Goal: Task Accomplishment & Management: Complete application form

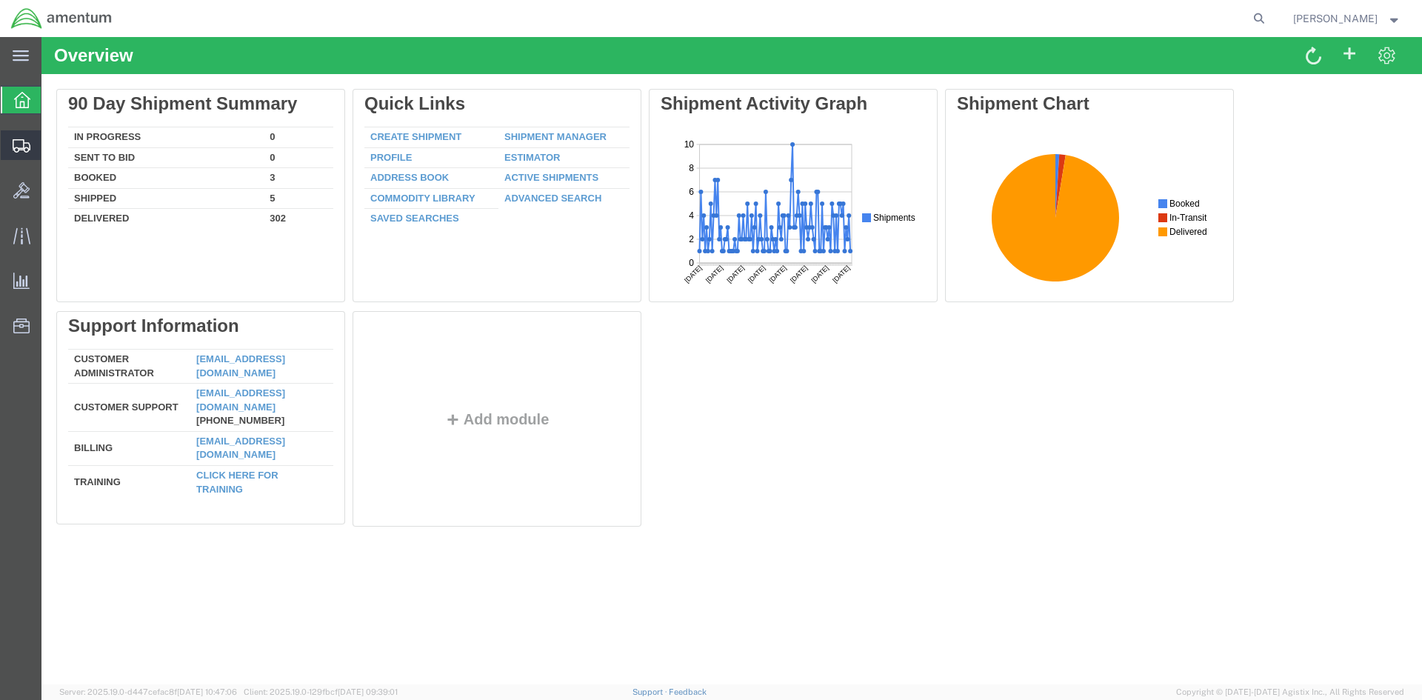
click at [0, 0] on span "Create Shipment" at bounding box center [0, 0] width 0 height 0
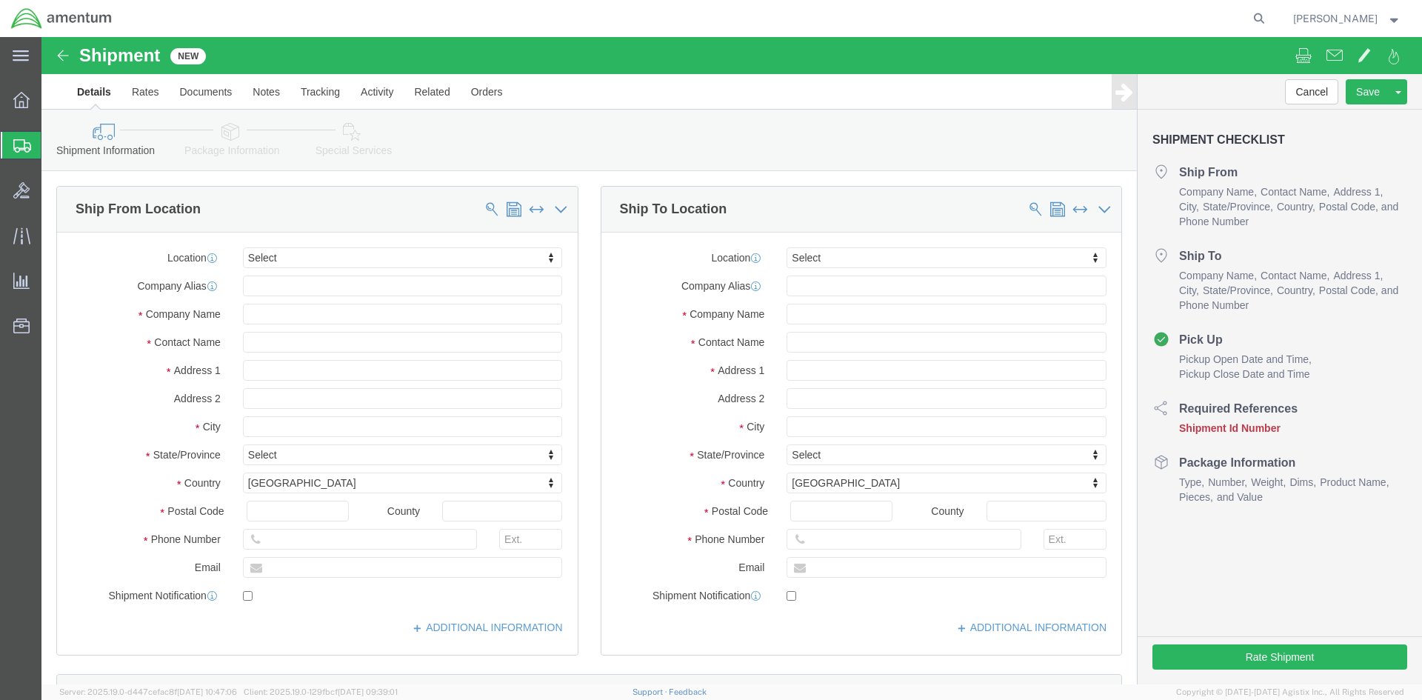
select select
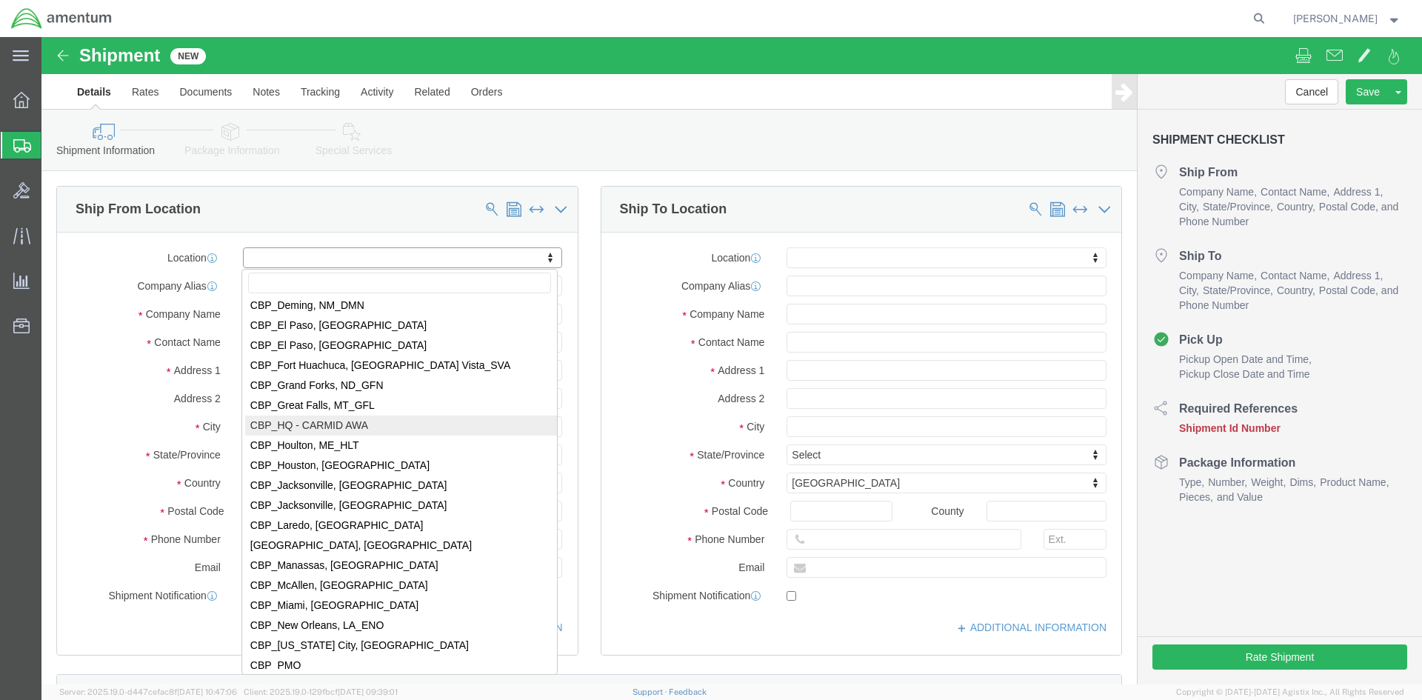
scroll to position [2889, 0]
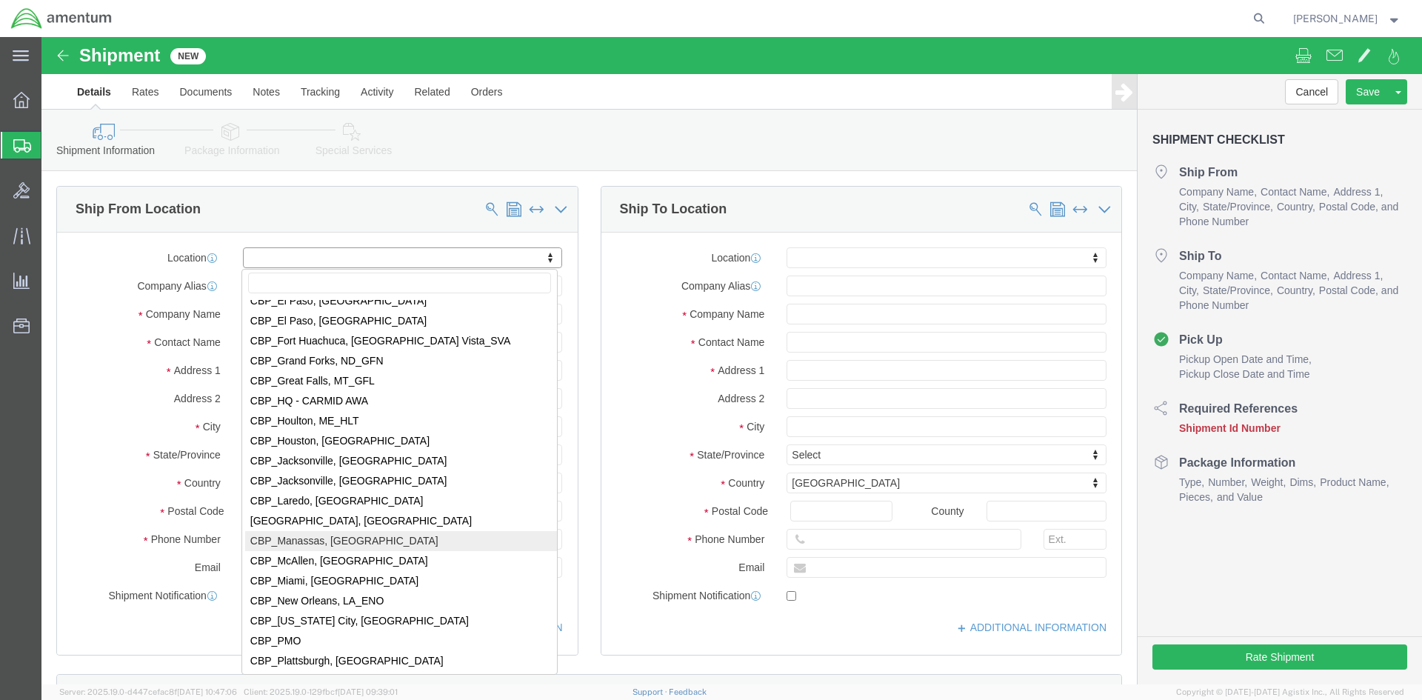
select select "49925"
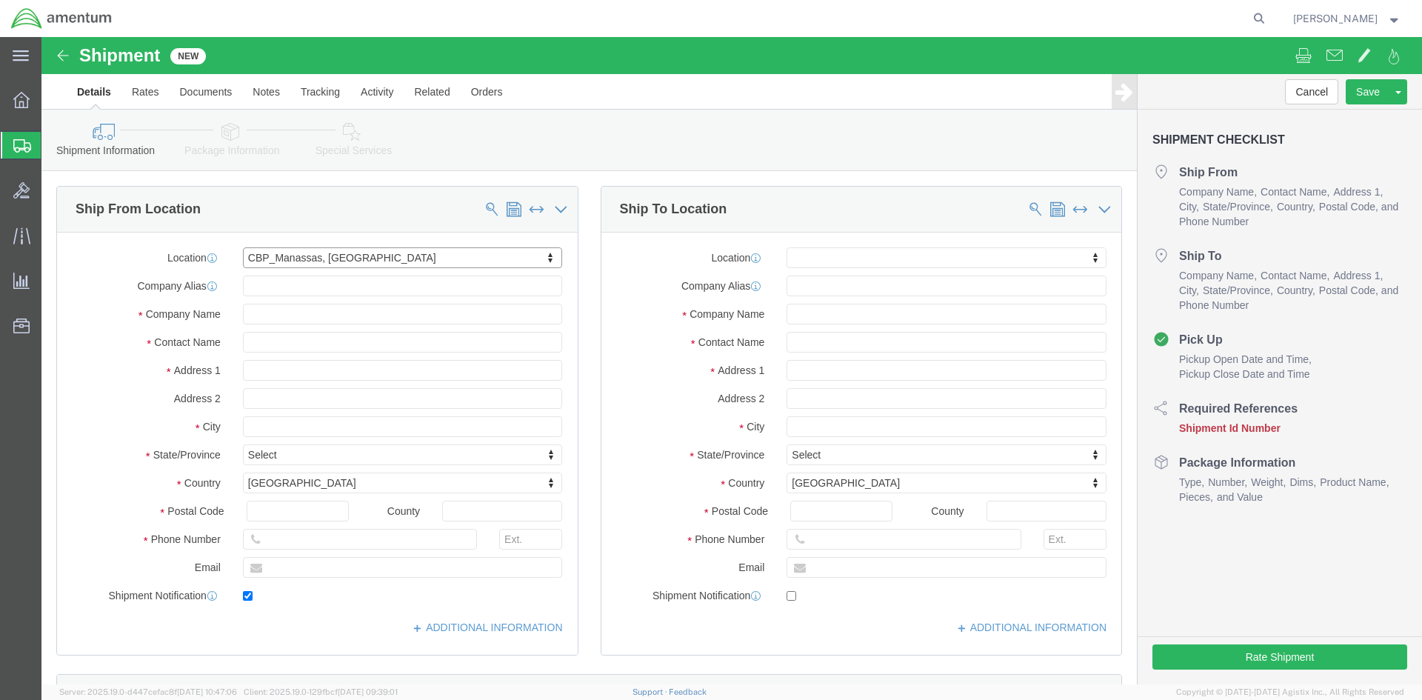
type input "Amentum Services, Inc"
type input "[PERSON_NAME]"
type input "[STREET_ADDRESS]"
type input "Manassas"
type input "20110"
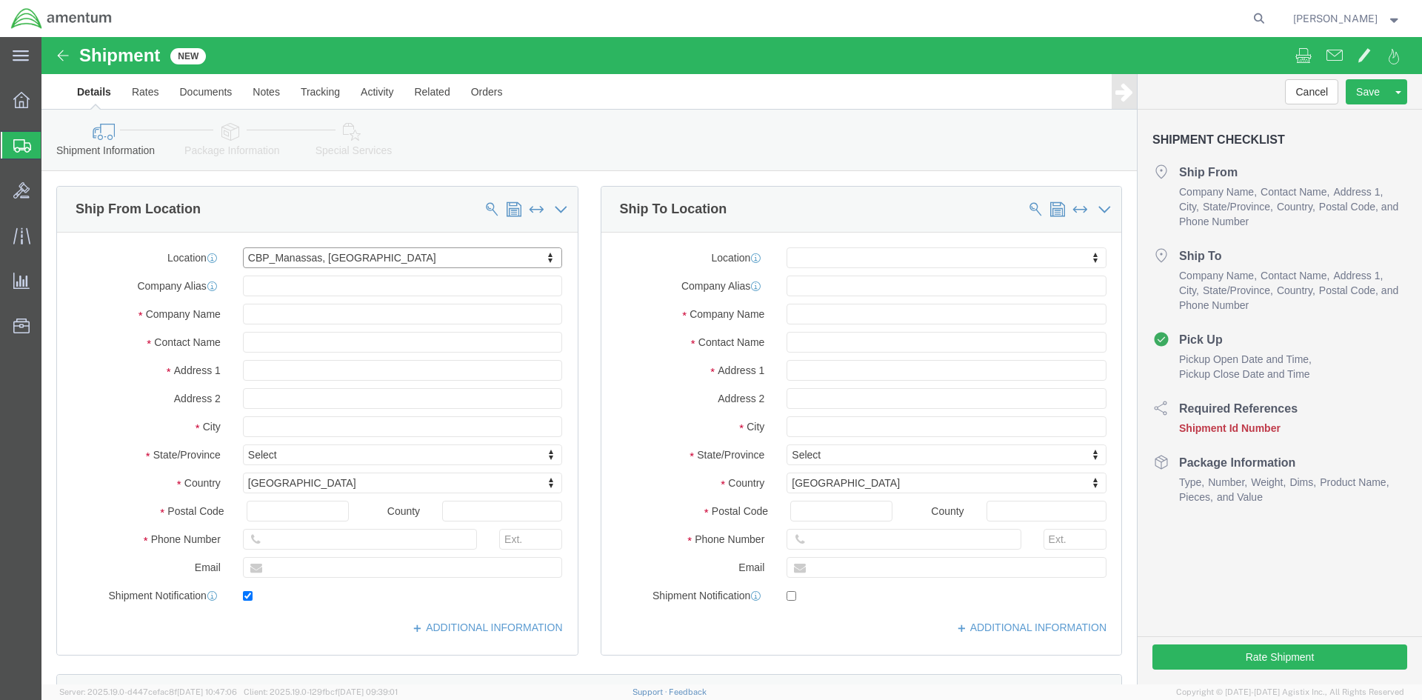
type input "[PHONE_NUMBER]"
type input "236"
type input "[PERSON_NAME][EMAIL_ADDRESS][PERSON_NAME][DOMAIN_NAME]"
checkbox input "true"
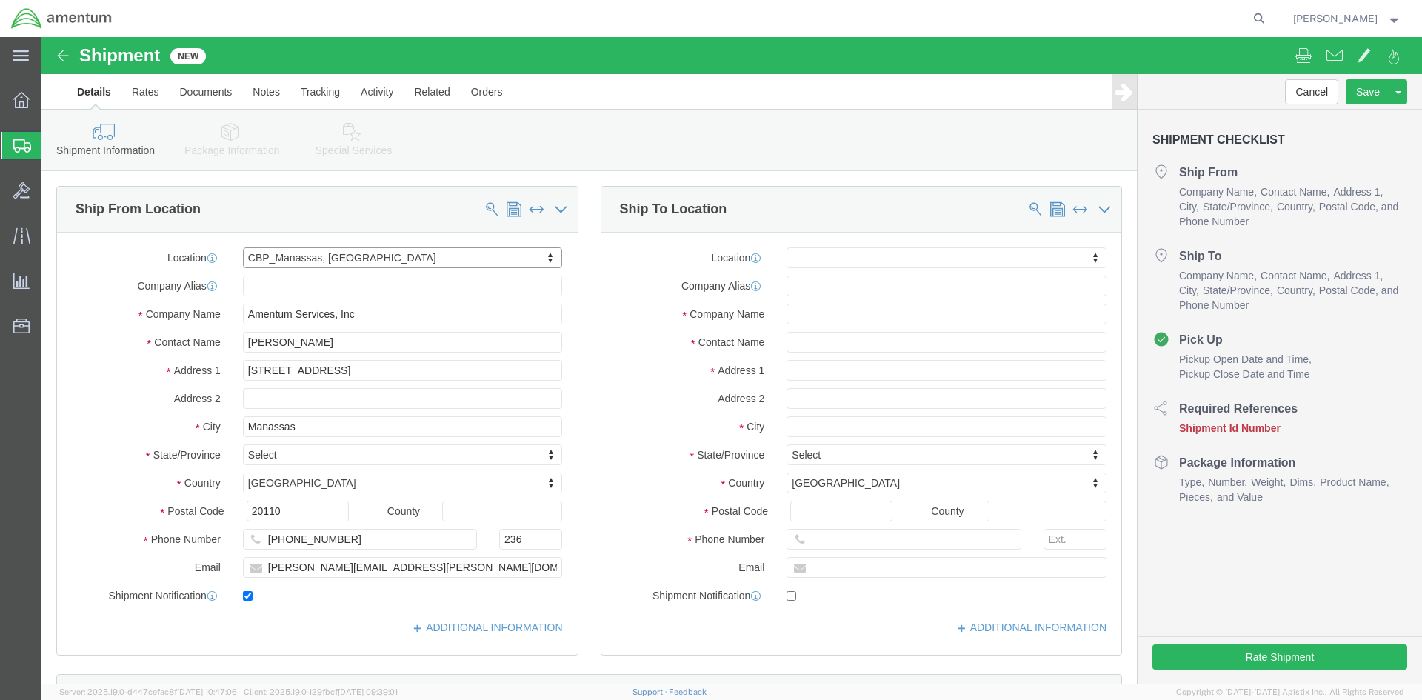
select select "VA"
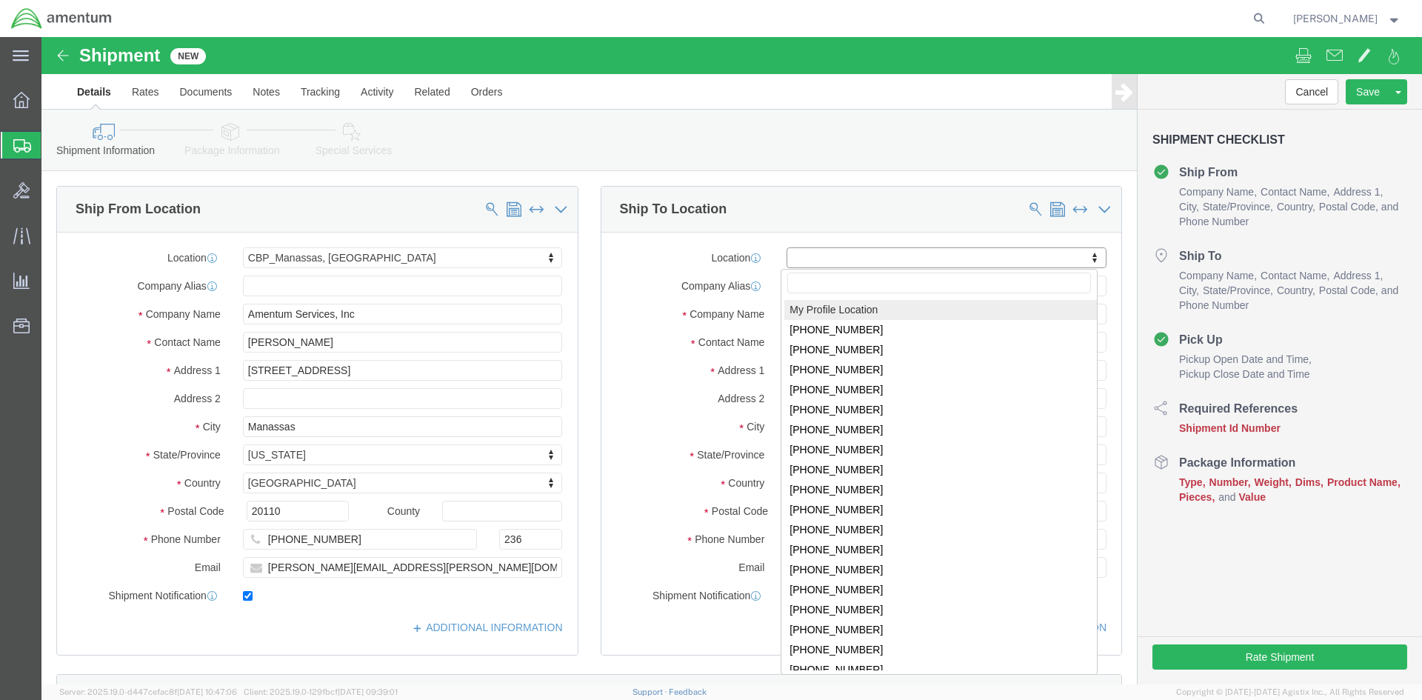
drag, startPoint x: 769, startPoint y: 215, endPoint x: 767, endPoint y: 282, distance: 67.4
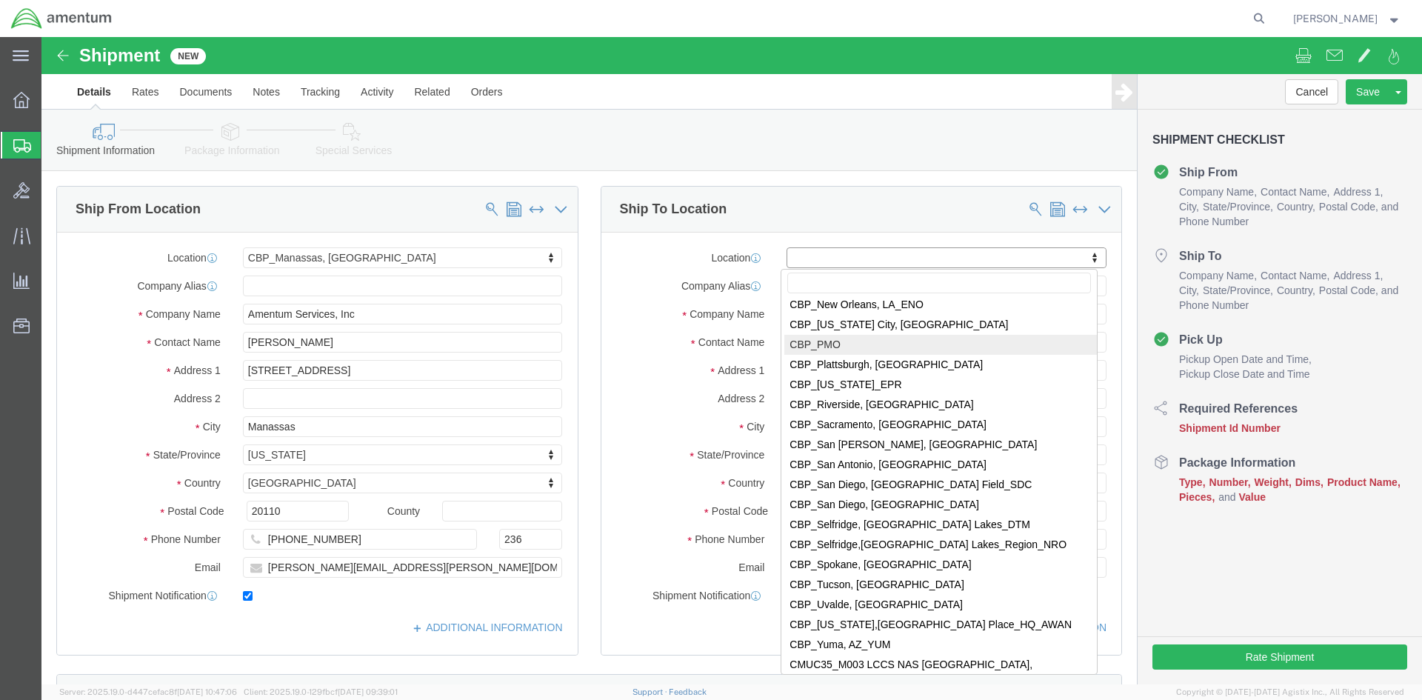
scroll to position [3180, 0]
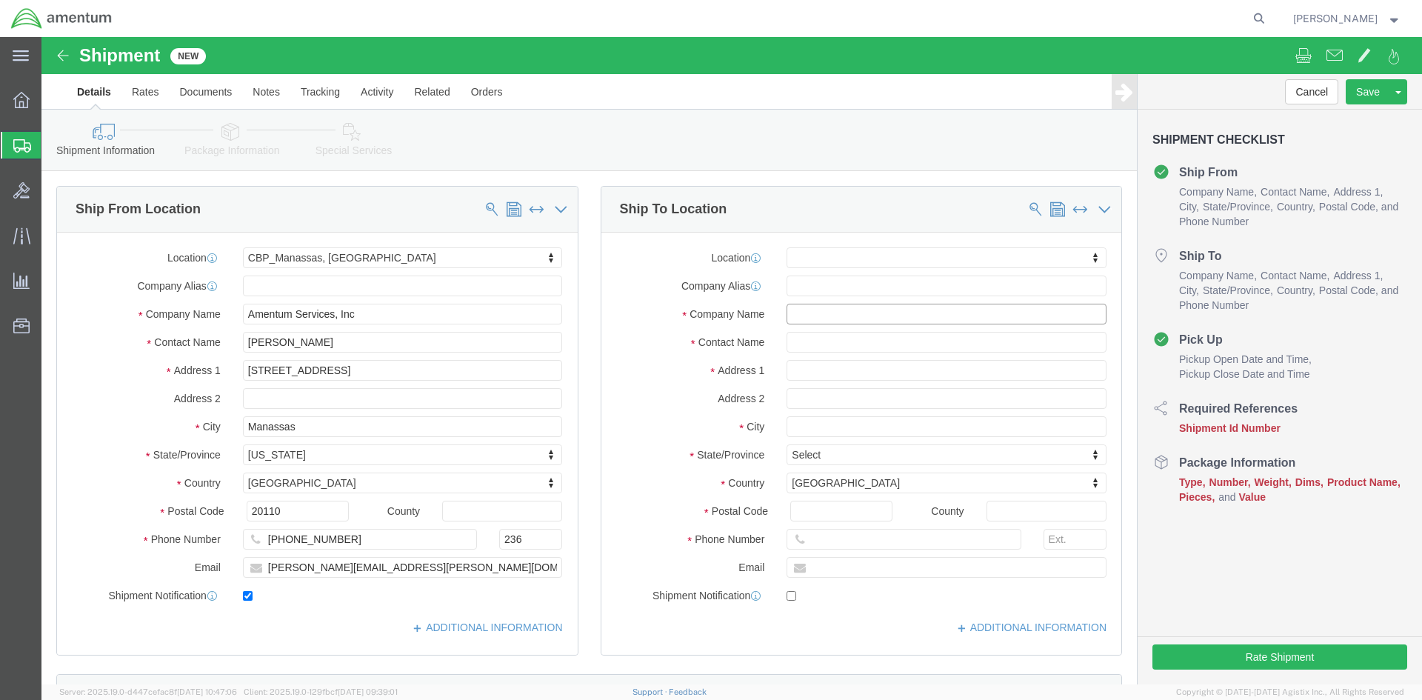
click input "text"
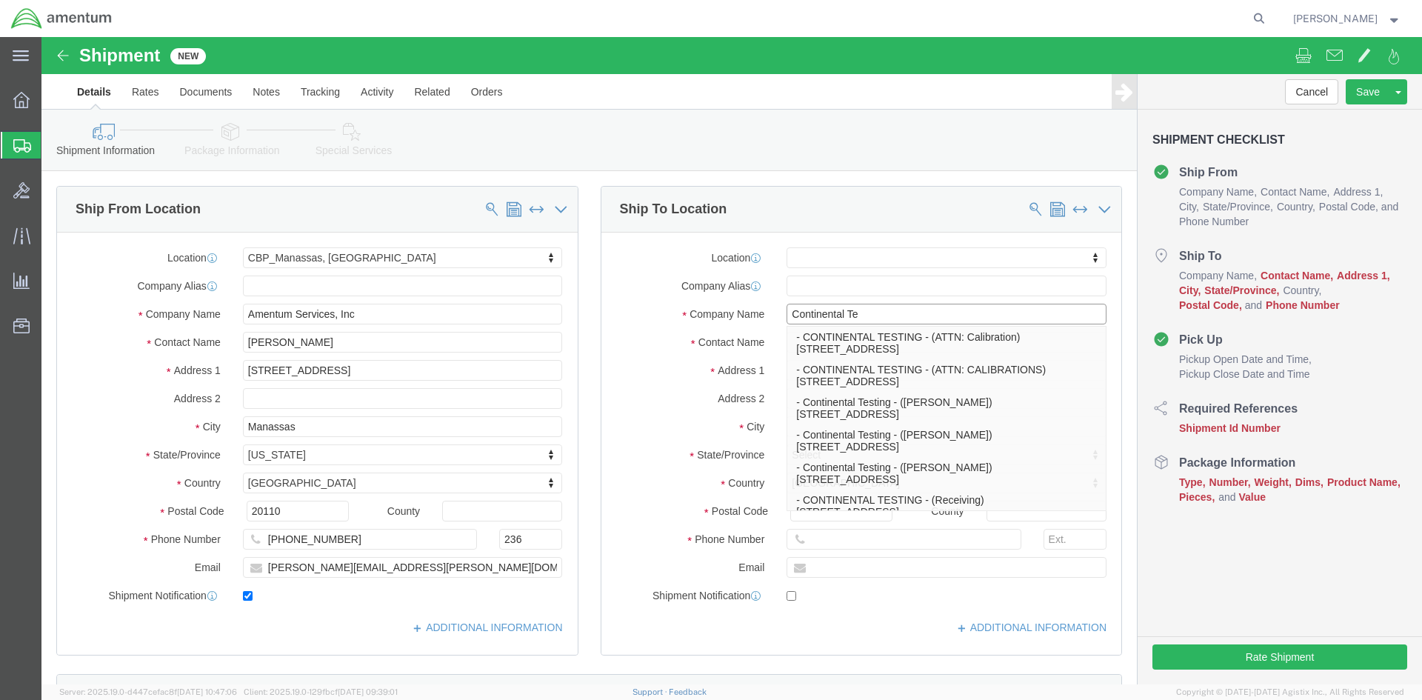
type input "Continental Tes"
click p "- CONTINENTAL TESTING - (ATTN: Calibration) [STREET_ADDRESS]"
select select
type input "CONTINENTAL TESTING"
type input "ATTN: Calibration"
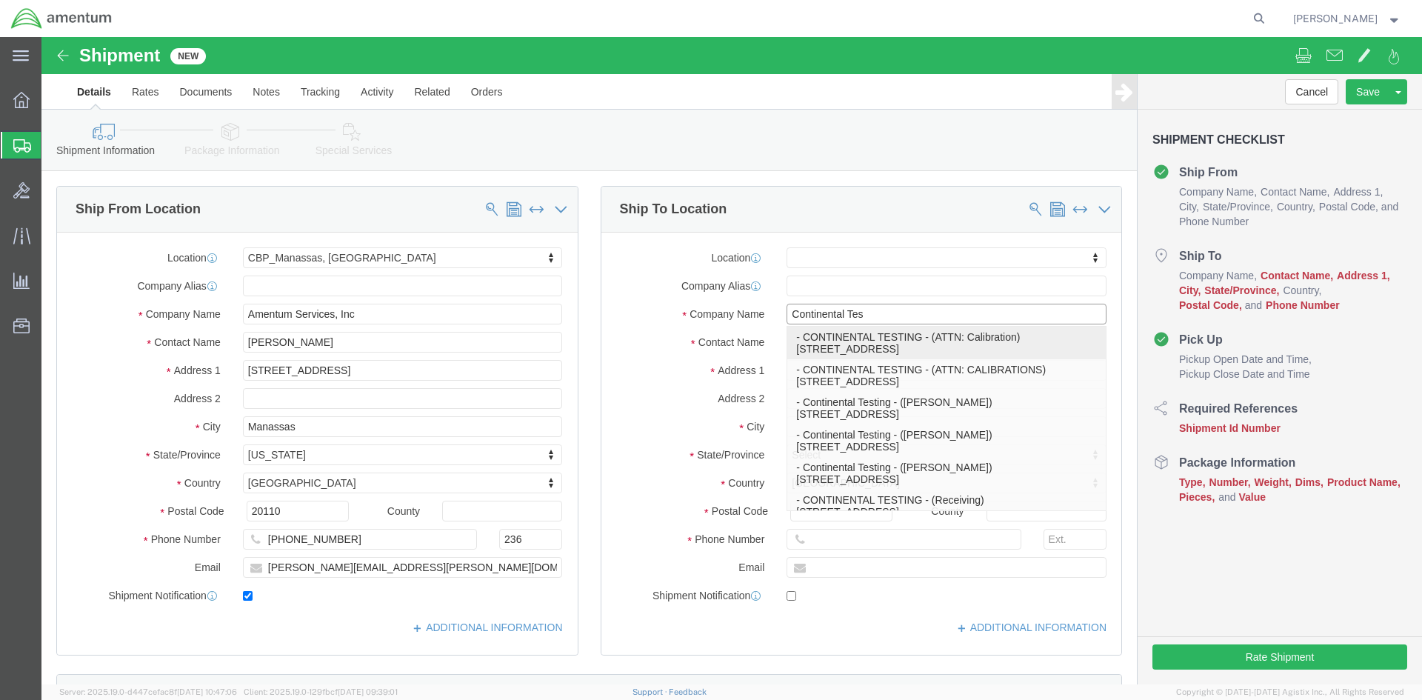
type input "[STREET_ADDRESS]"
type input "UNION"
type input "45322"
select select "OH"
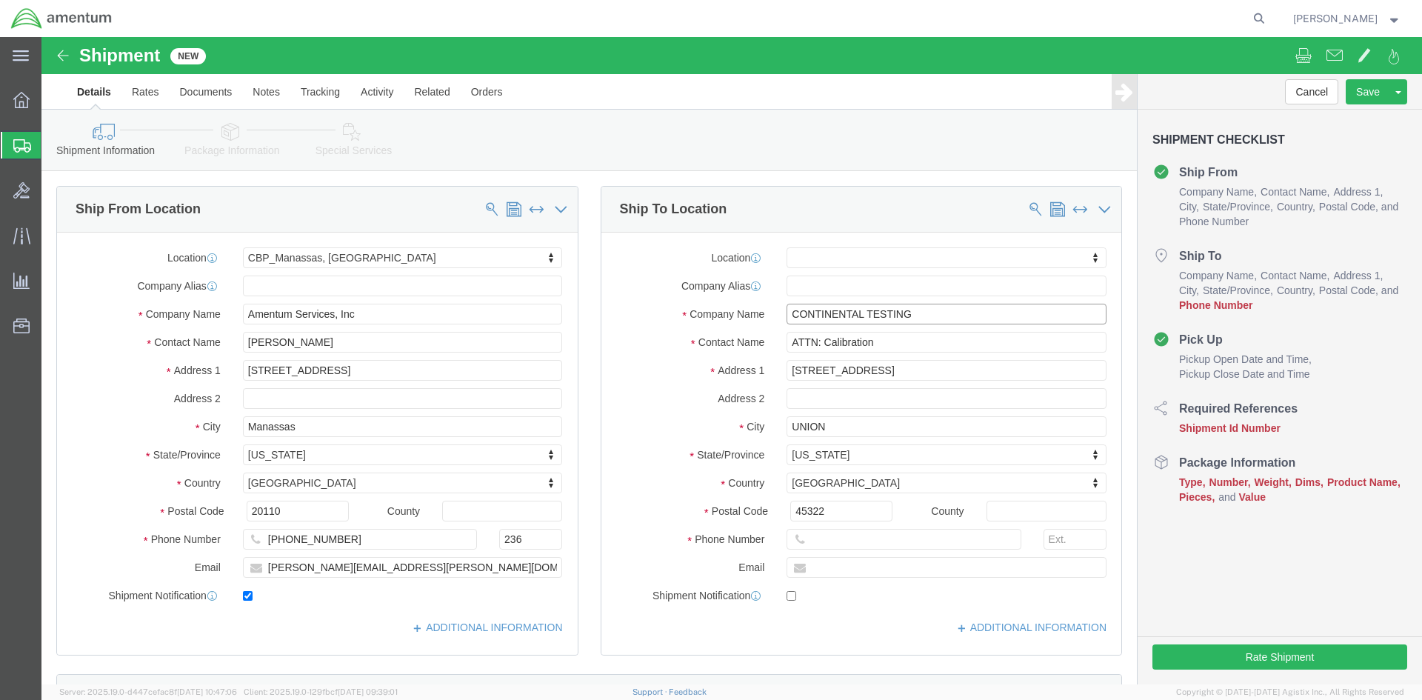
type input "CONTINENTAL TESTING"
click input "text"
paste input "[PHONE_NUMBER]"
type input "[PHONE_NUMBER]"
click div "Location My Profile Location [PHONE_NUMBER] [PHONE_NUMBER] [PHONE_NUMBER] [PHON…"
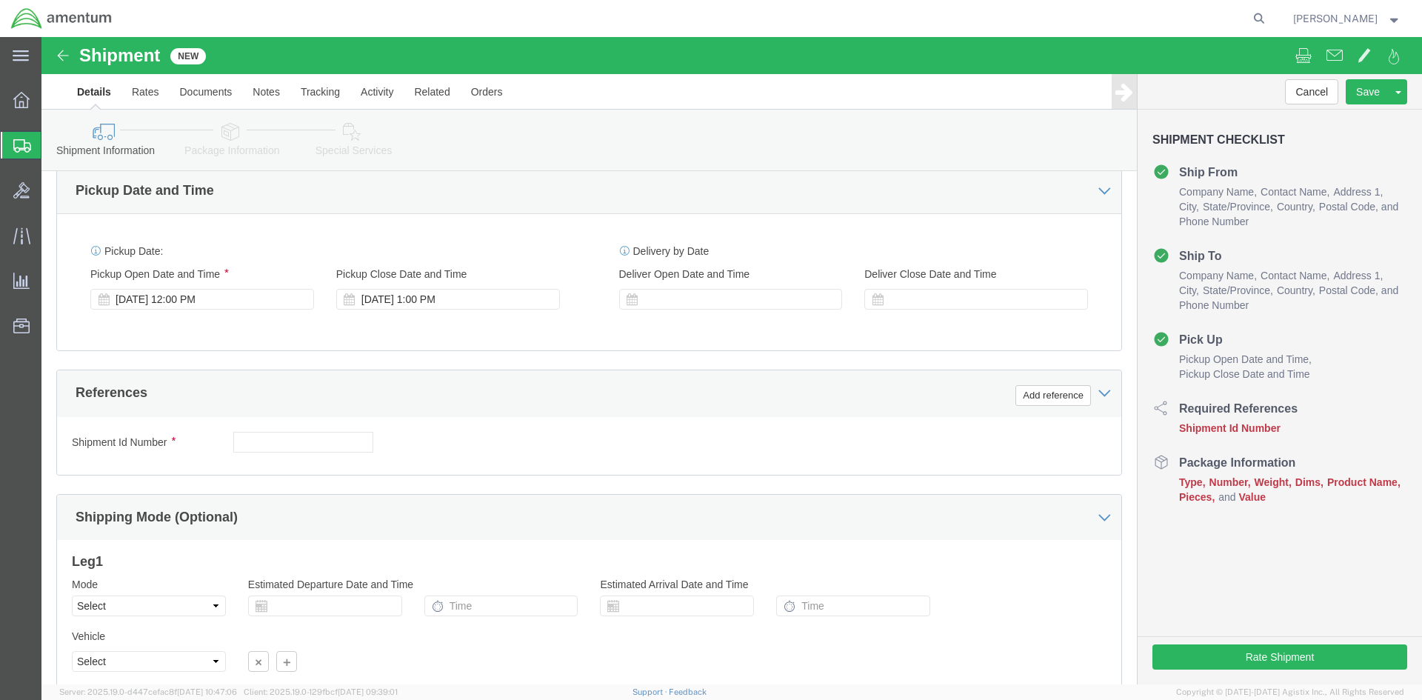
scroll to position [519, 0]
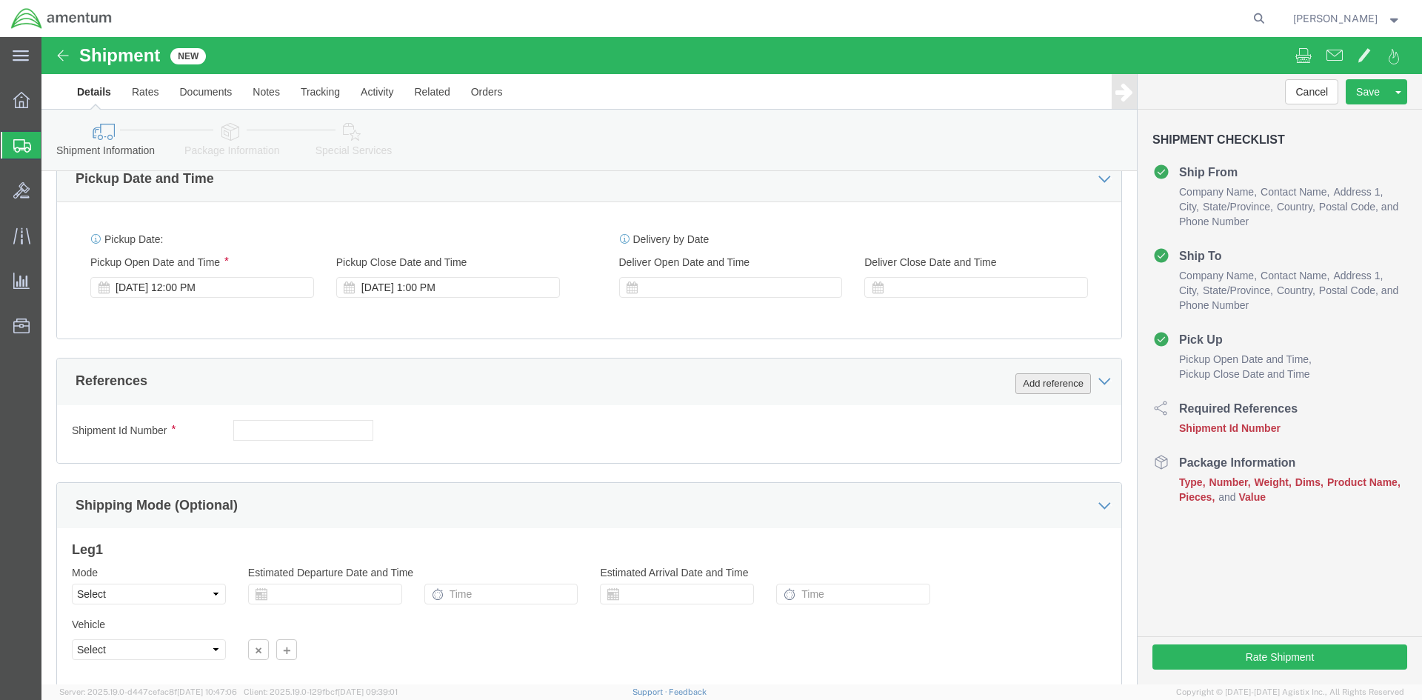
click button "Add reference"
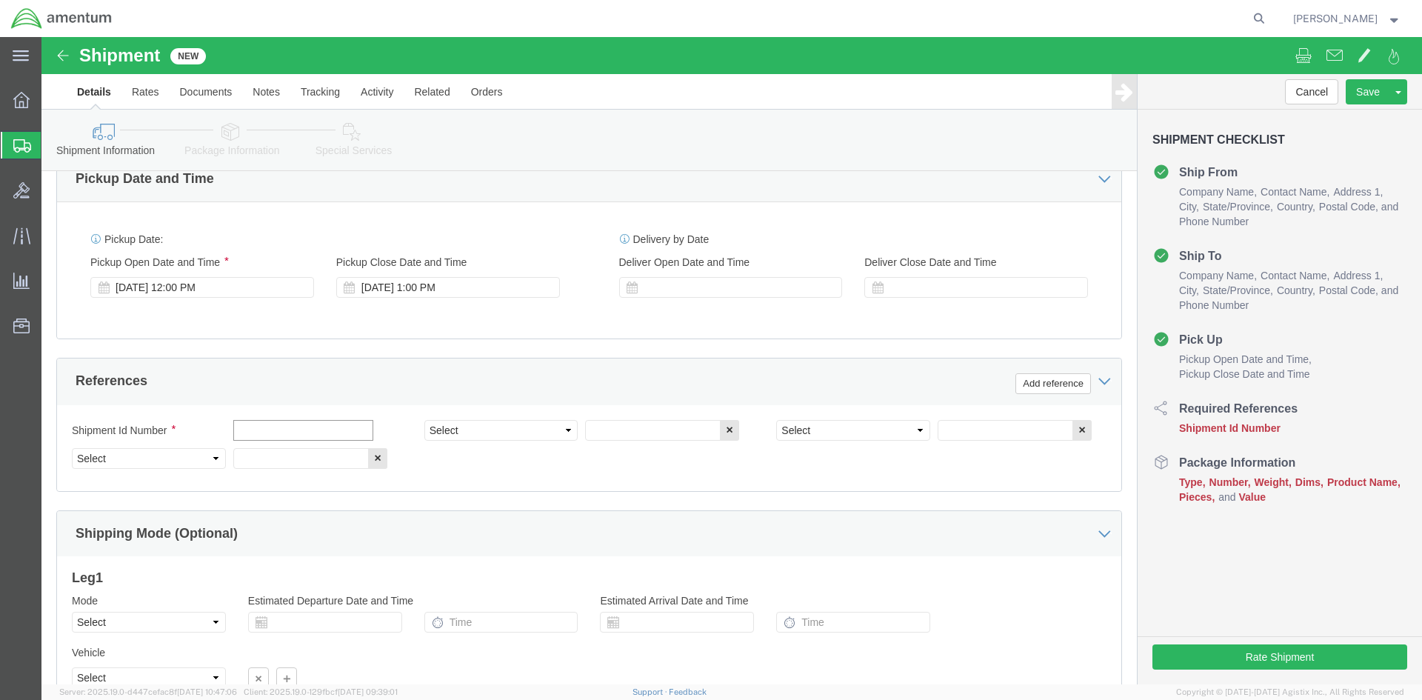
click input "text"
type input "r"
click select "Select Account Type Activity ID Airline Appointment Number ASN Batch Request # …"
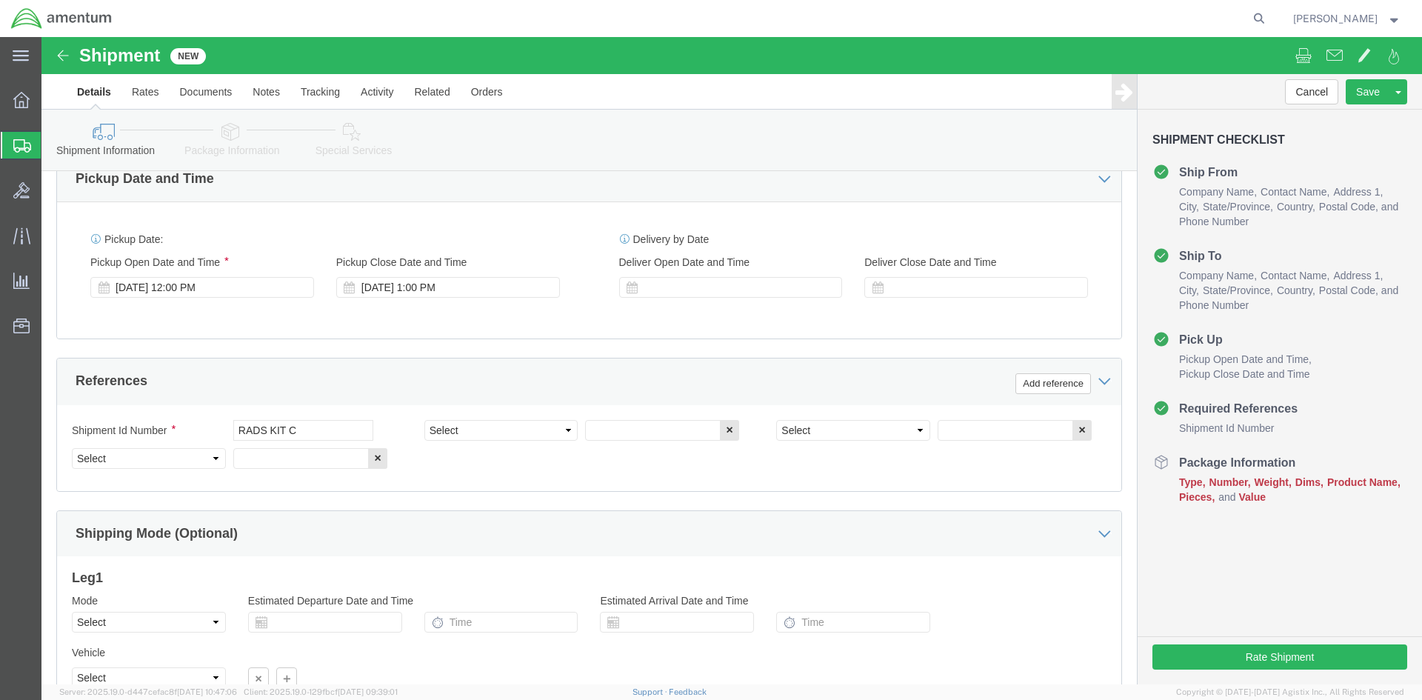
click div "Pickup Date and Time"
click input "RADS KIT C"
type input "RADS KIT CAL"
click select "Select Account Type Activity ID Airline Appointment Number ASN Batch Request # …"
select select "CUSTREF"
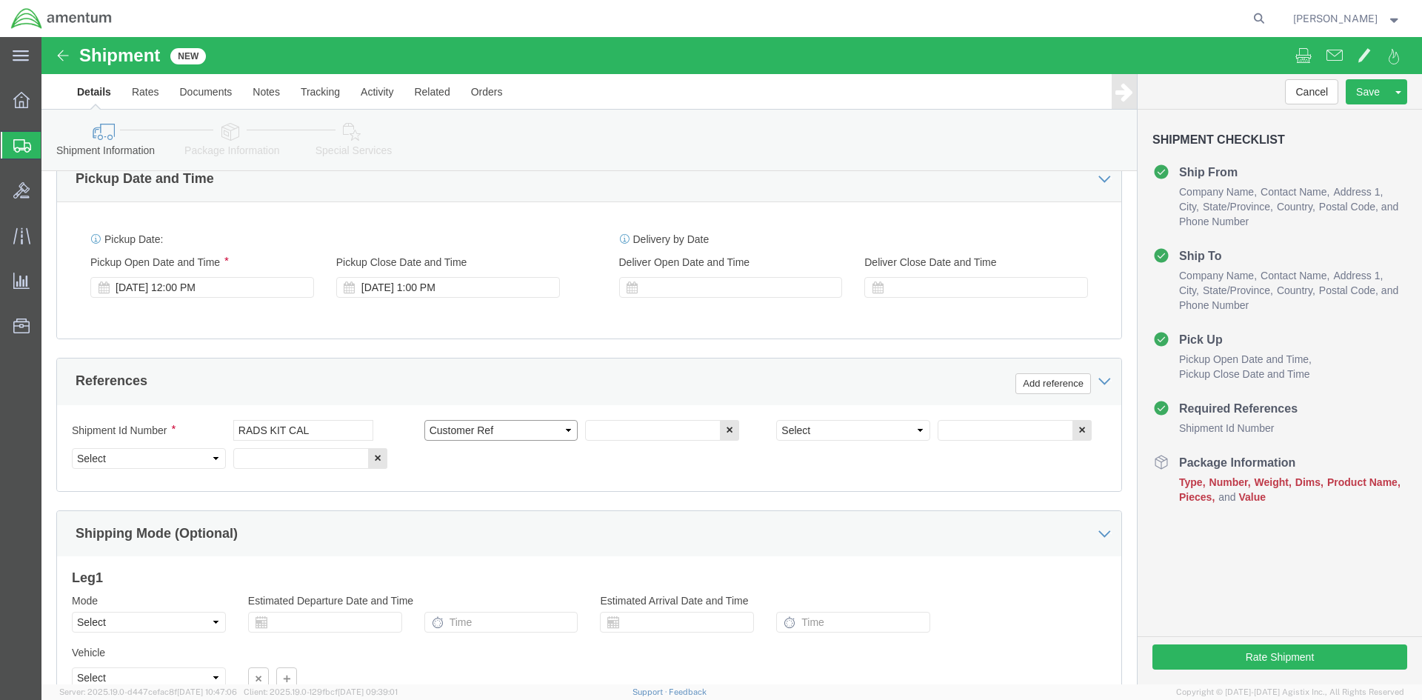
click select "Select Account Type Activity ID Airline Appointment Number ASN Batch Request # …"
select select "DEPT"
click select "Select Account Type Activity ID Airline Appointment Number ASN Batch Request # …"
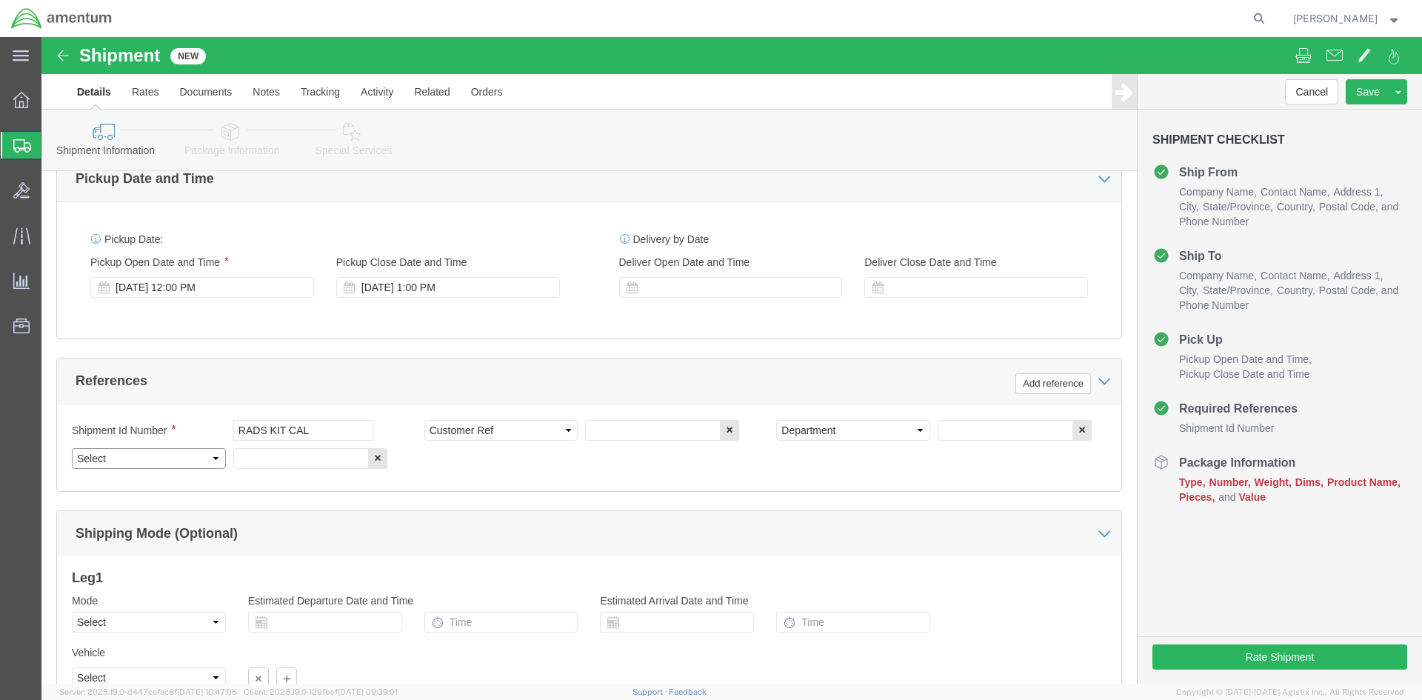
select select "PROJNUM"
click select "Select Account Type Activity ID Airline Appointment Number ASN Batch Request # …"
click input "text"
type input "RADS KIT CAL"
click input "text"
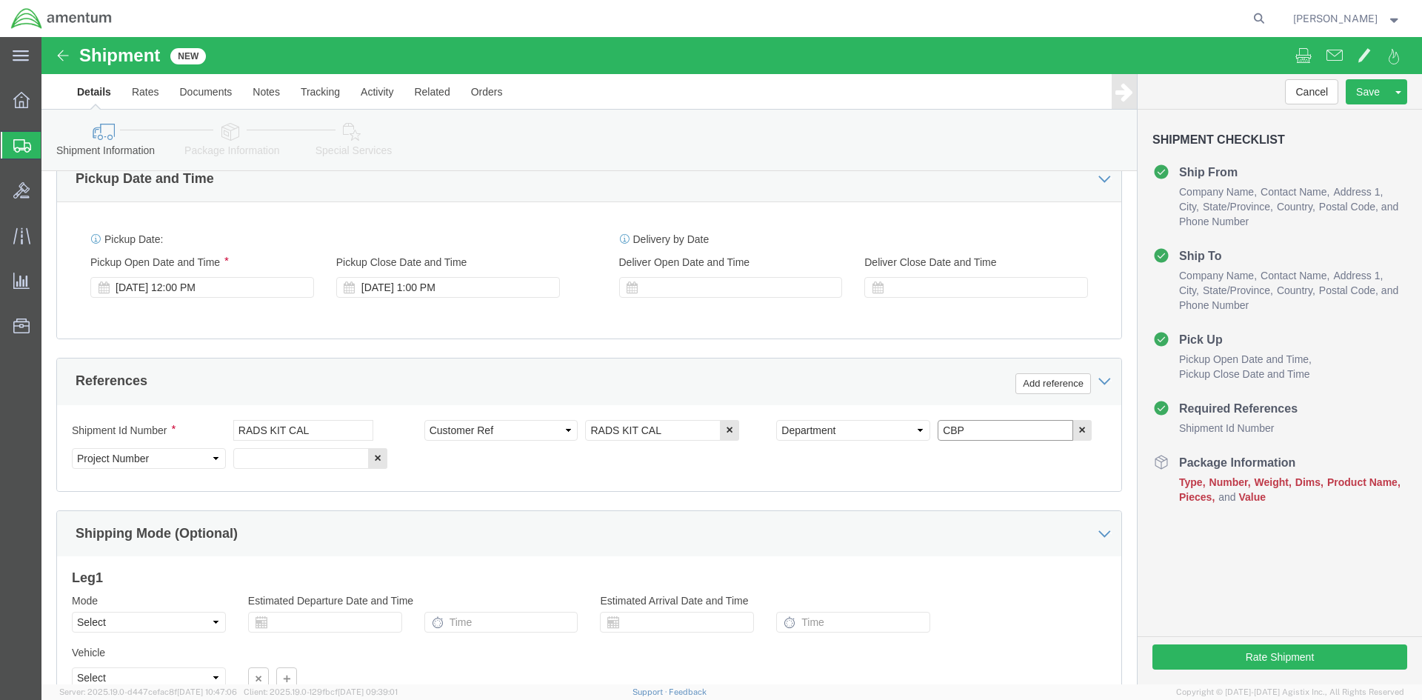
type input "CBP"
click input "text"
type input "6118.03.03.2219.000.NCR.0000"
click div "Ship From Location Location [GEOGRAPHIC_DATA], [GEOGRAPHIC_DATA] My Profile Loc…"
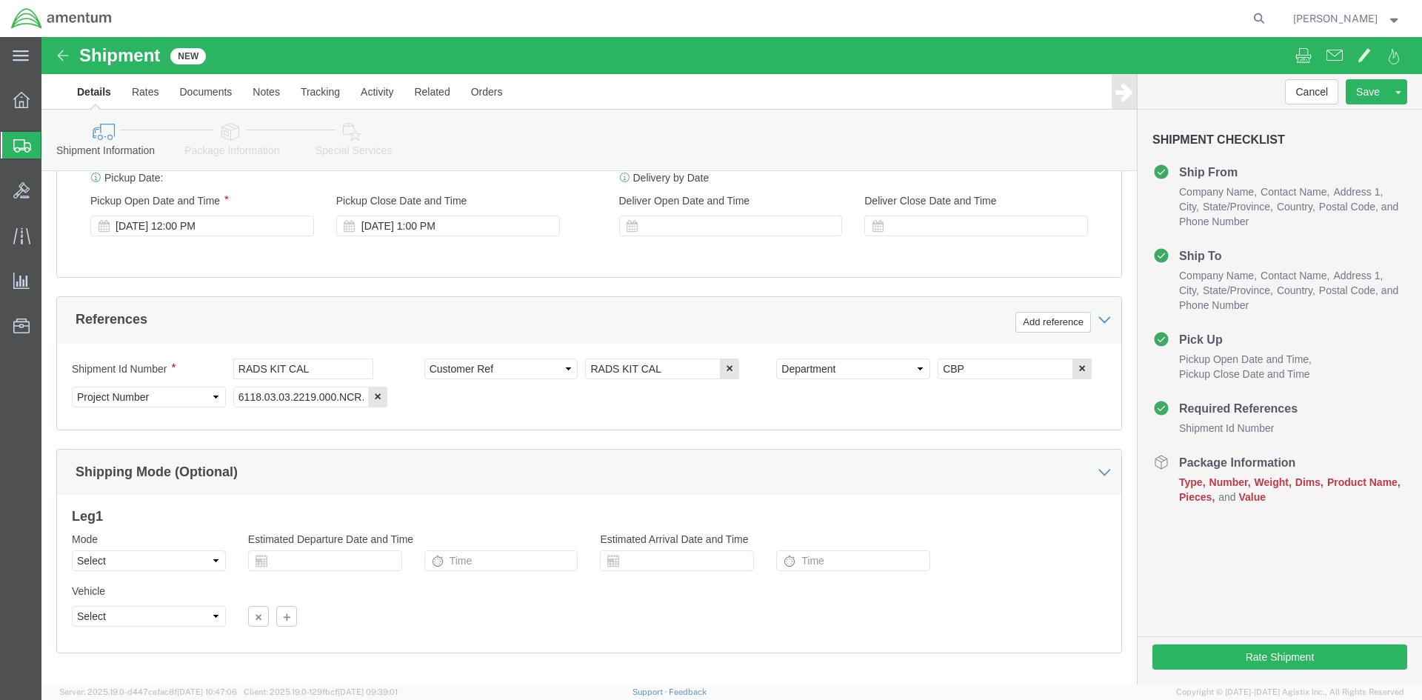
scroll to position [653, 0]
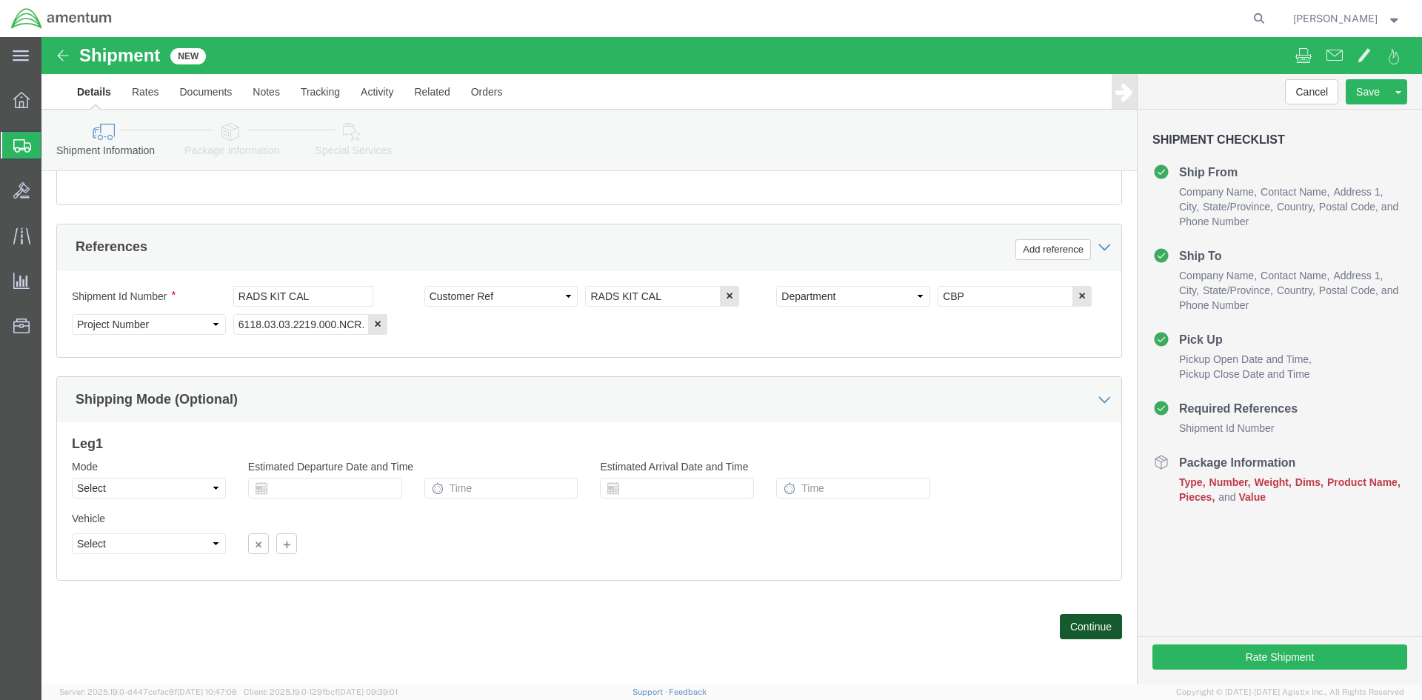
click button "Continue"
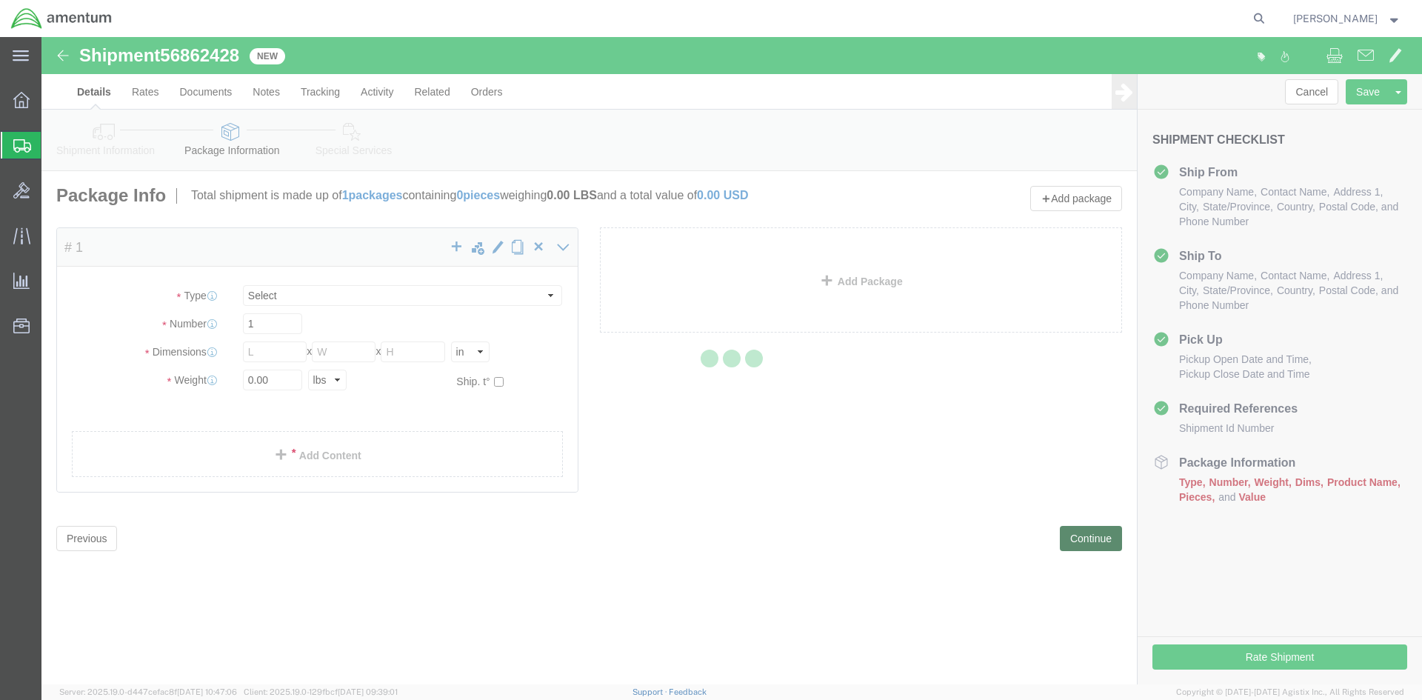
select select "CBOX"
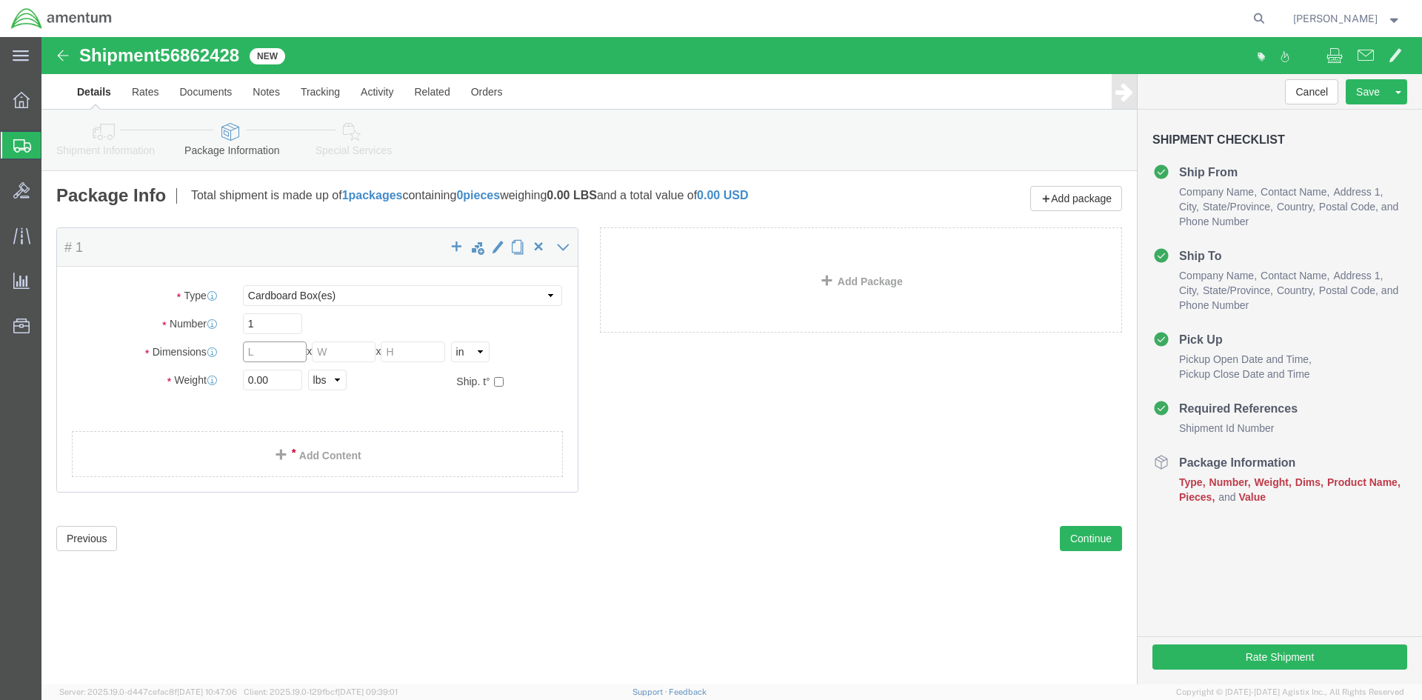
click input "text"
type input "40"
type input "28"
type input "18"
drag, startPoint x: 244, startPoint y: 337, endPoint x: 130, endPoint y: 319, distance: 116.3
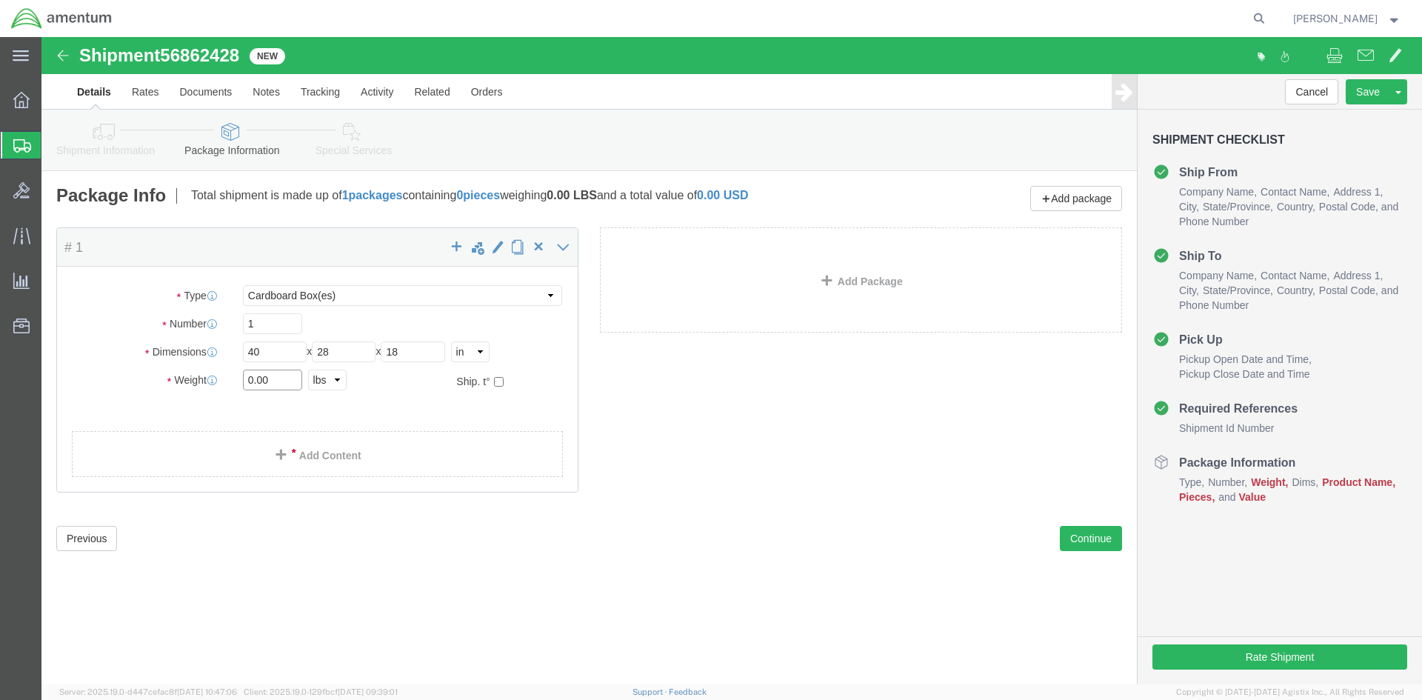
click div "Package Type Select BCK Boxes Bale(s) Basket(s) Bolt(s) Bottle(s) Buckets Bulk …"
type input "65.00"
click ul
click link "Add Content"
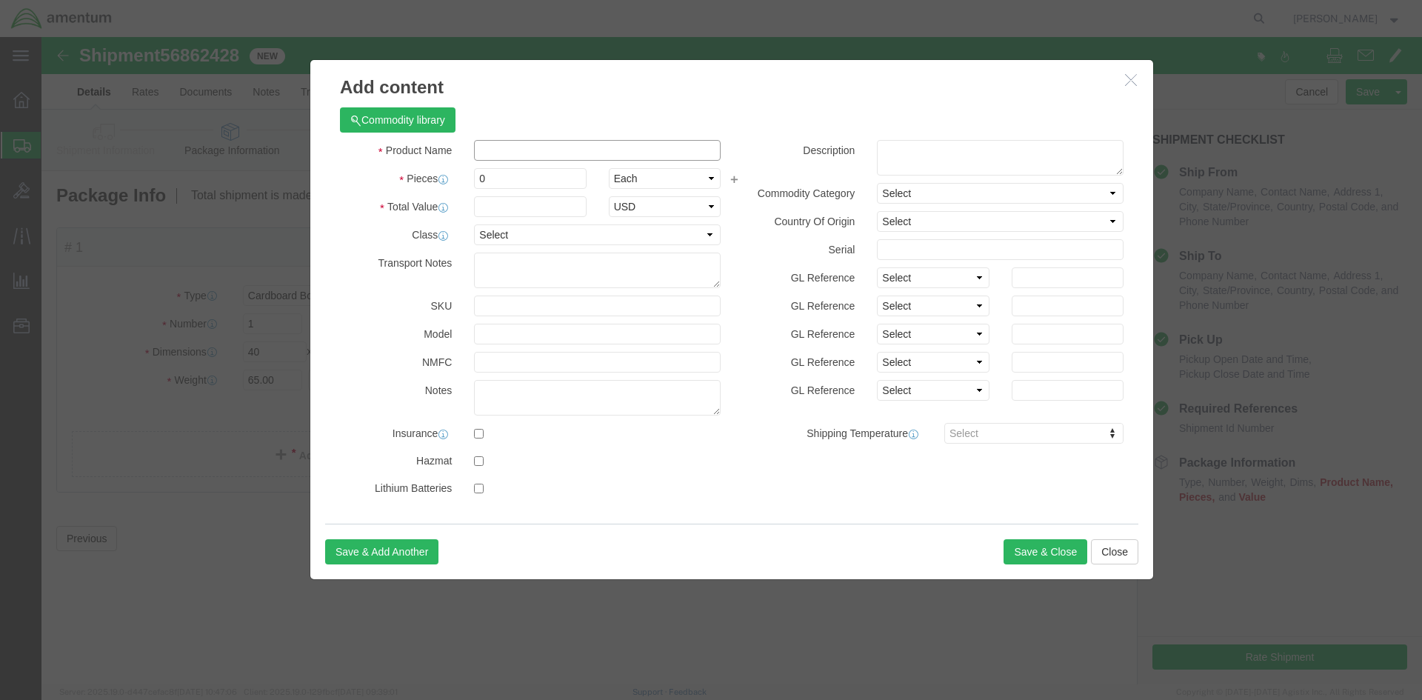
click input "text"
type input "29333306"
click td "Name: RADS BASIC KIT"
select select
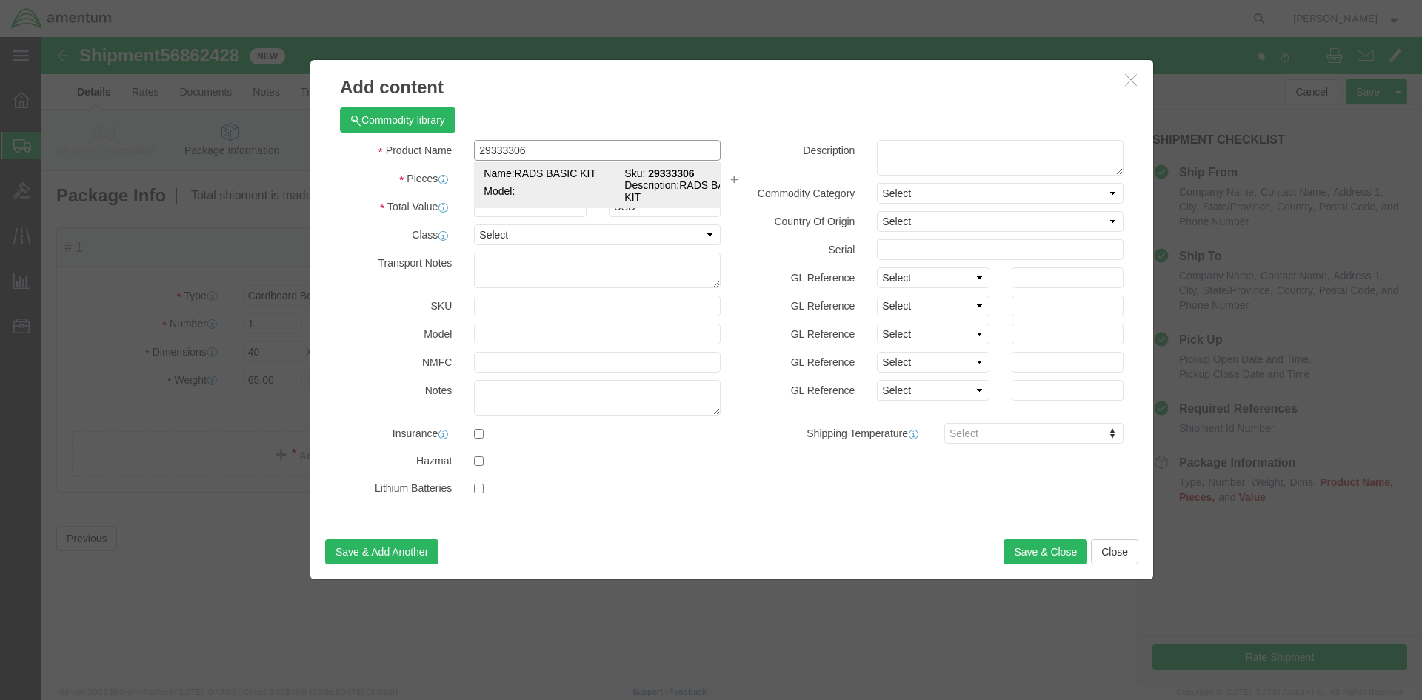
select select "50"
type input "RADS BASIC KIT"
type input "29333306"
type textarea "RADS BASIC KIT"
type input "RADS BASIC KIT"
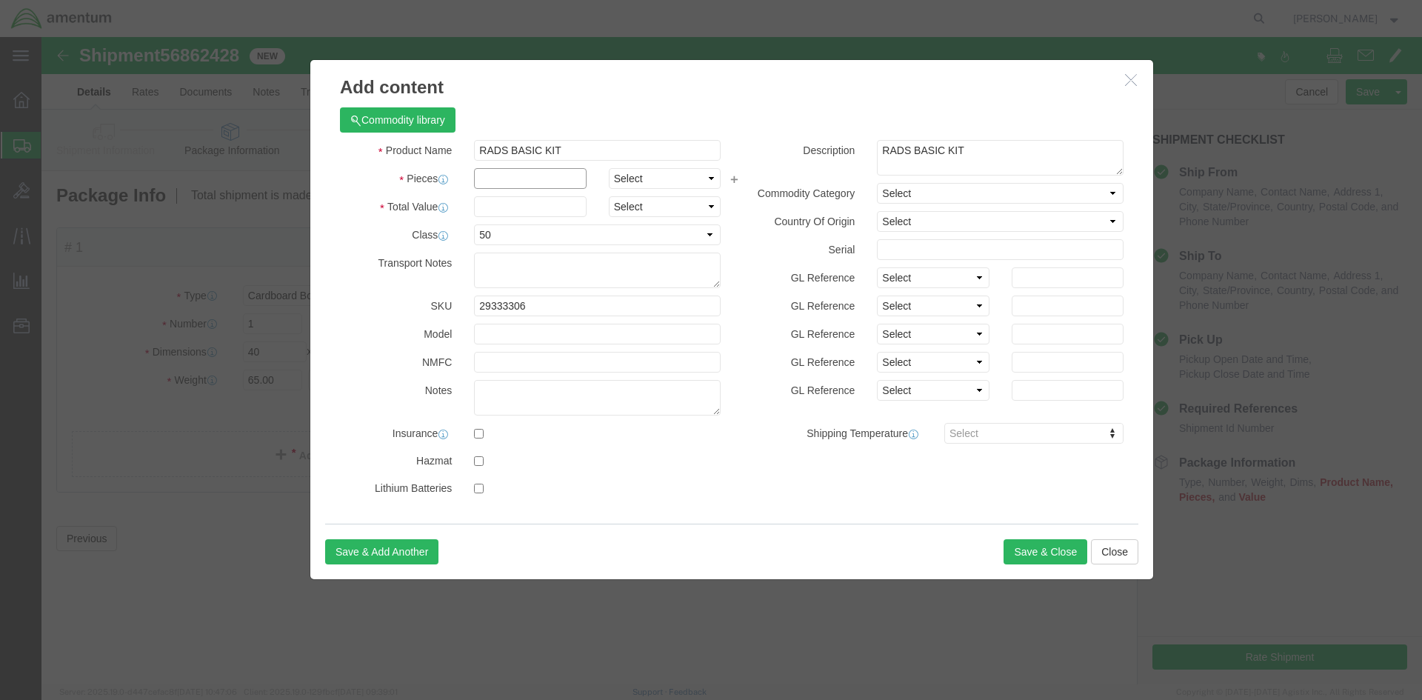
click input "text"
type input "1"
click input "text"
type input "5000"
click div "Save & Add Another Save & Close Close"
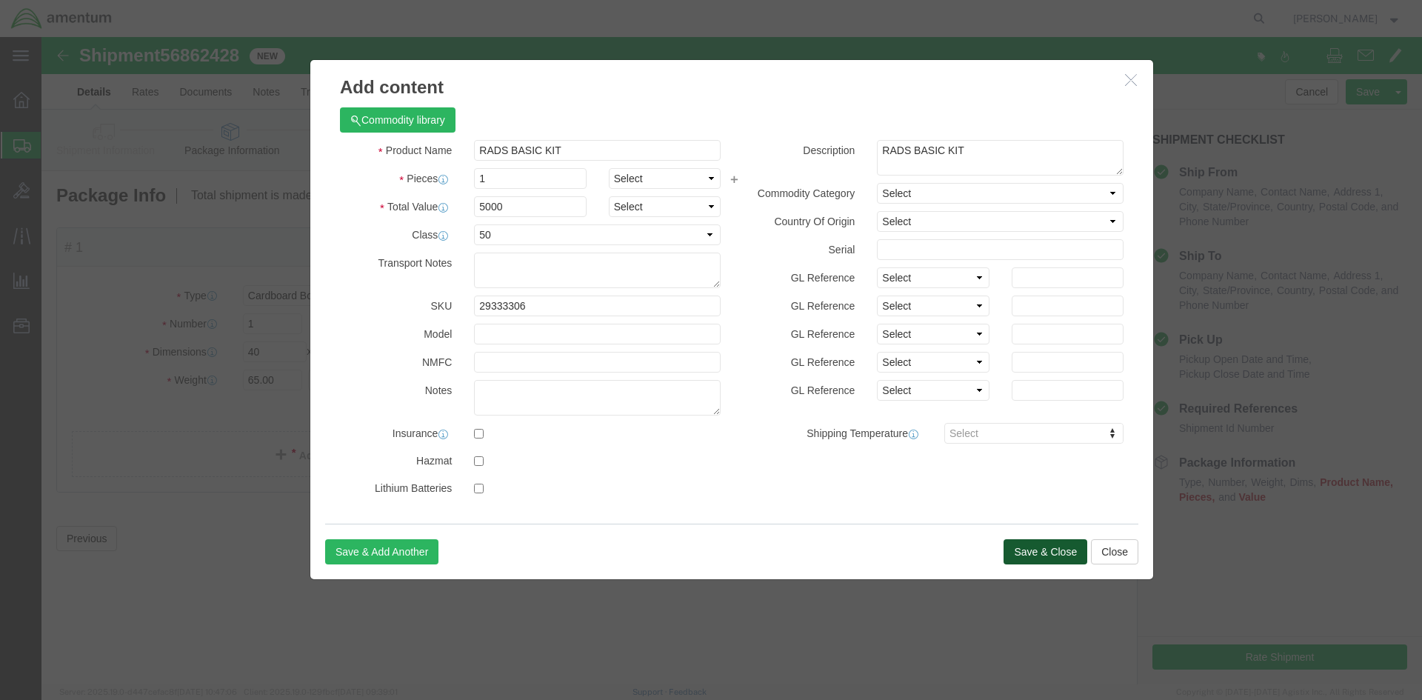
click button "Save & Close"
